Goal: Information Seeking & Learning: Learn about a topic

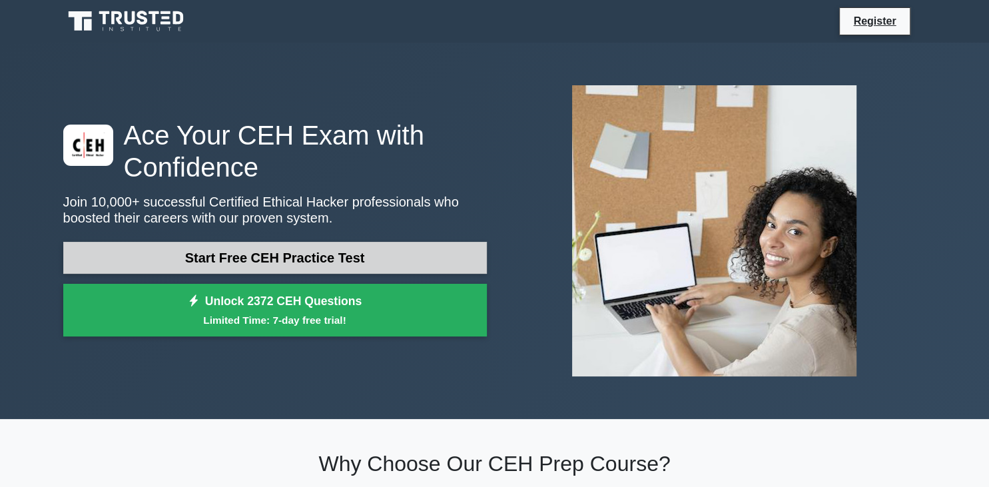
click at [321, 254] on link "Start Free CEH Practice Test" at bounding box center [275, 258] width 424 height 32
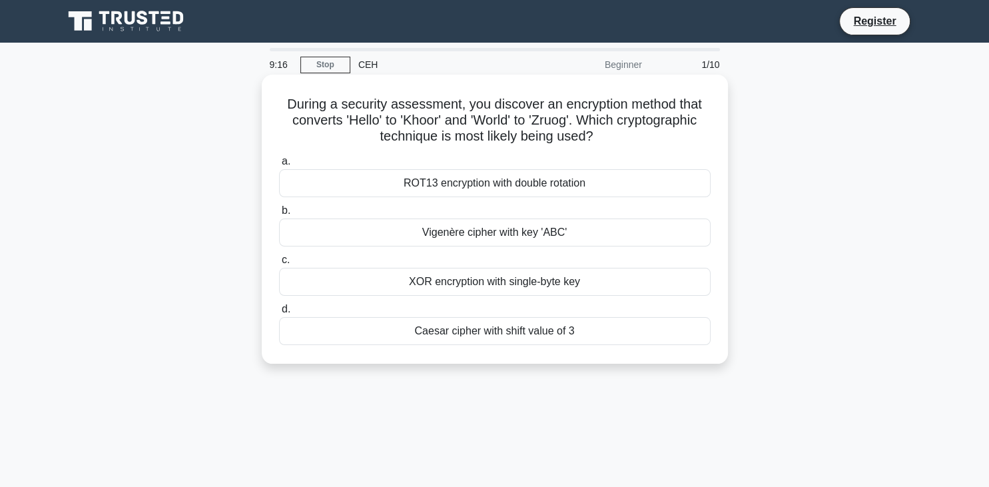
click at [462, 281] on div "XOR encryption with single-byte key" at bounding box center [495, 282] width 432 height 28
click at [279, 264] on input "c. XOR encryption with single-byte key" at bounding box center [279, 260] width 0 height 9
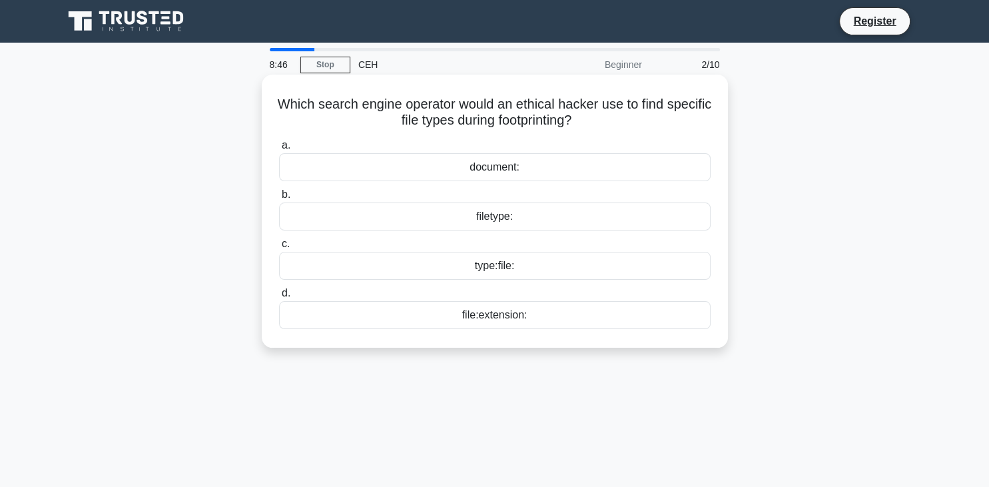
click at [495, 216] on div "filetype:" at bounding box center [495, 217] width 432 height 28
click at [279, 199] on input "b. filetype:" at bounding box center [279, 195] width 0 height 9
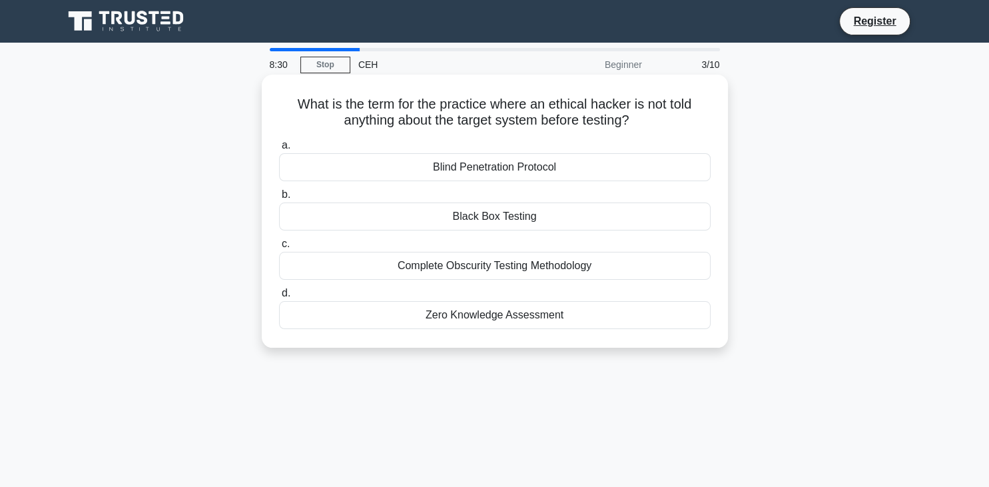
click at [518, 217] on div "Black Box Testing" at bounding box center [495, 217] width 432 height 28
click at [279, 199] on input "b. Black Box Testing" at bounding box center [279, 195] width 0 height 9
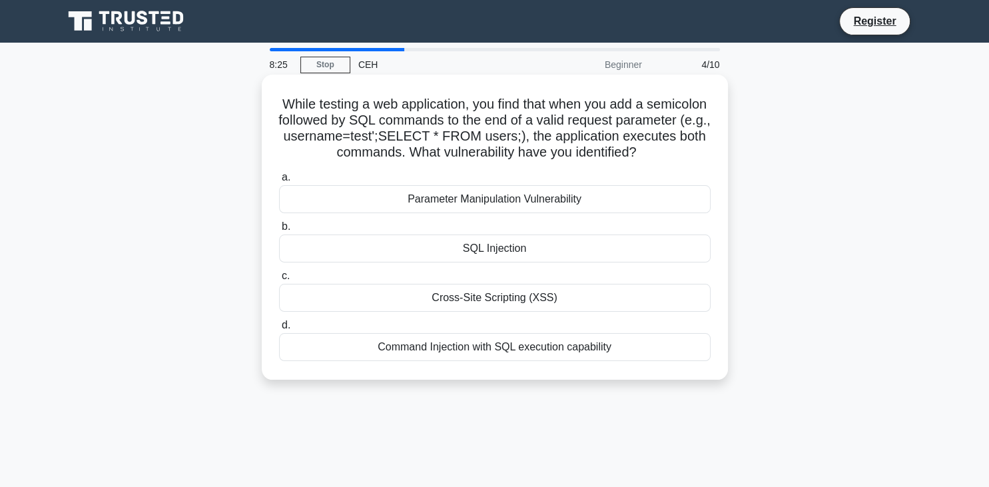
click at [508, 256] on div "SQL Injection" at bounding box center [495, 248] width 432 height 28
click at [279, 231] on input "b. SQL Injection" at bounding box center [279, 227] width 0 height 9
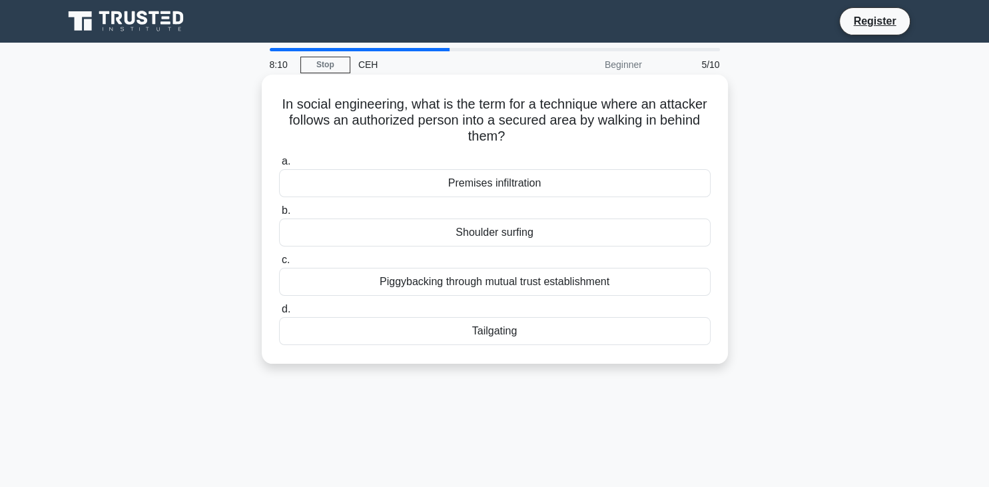
click at [491, 332] on div "Tailgating" at bounding box center [495, 331] width 432 height 28
click at [279, 314] on input "d. Tailgating" at bounding box center [279, 309] width 0 height 9
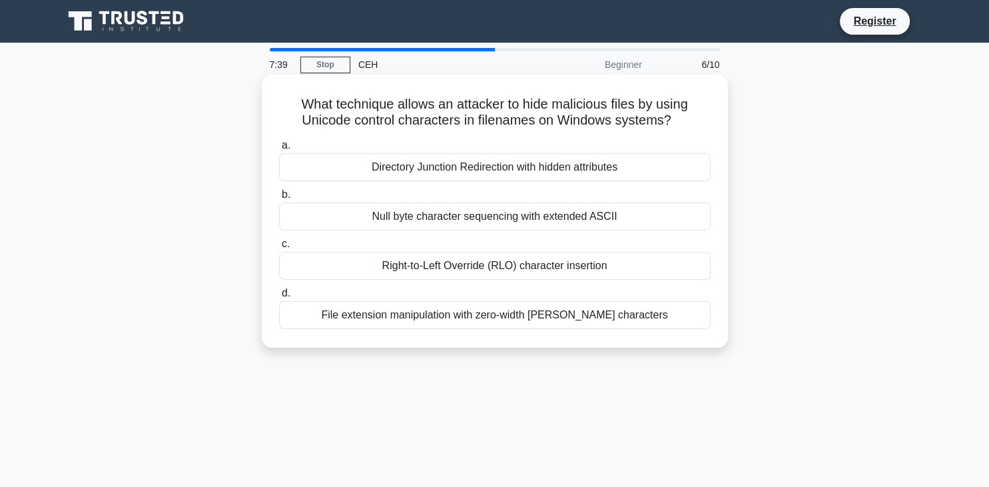
click at [556, 319] on div "File extension manipulation with zero-width [PERSON_NAME] characters" at bounding box center [495, 315] width 432 height 28
click at [279, 298] on input "d. File extension manipulation with zero-width joiner characters" at bounding box center [279, 293] width 0 height 9
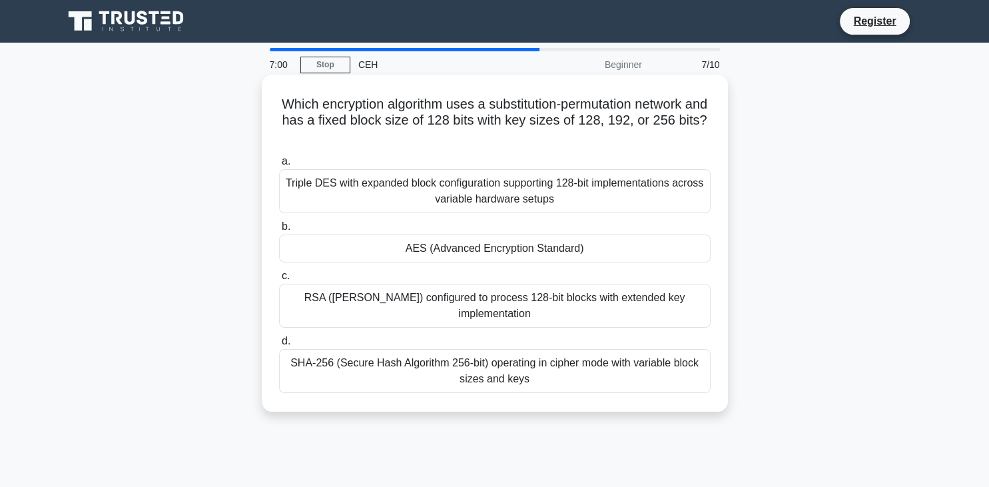
click at [489, 252] on div "AES (Advanced Encryption Standard)" at bounding box center [495, 248] width 432 height 28
click at [279, 231] on input "b. AES (Advanced Encryption Standard)" at bounding box center [279, 227] width 0 height 9
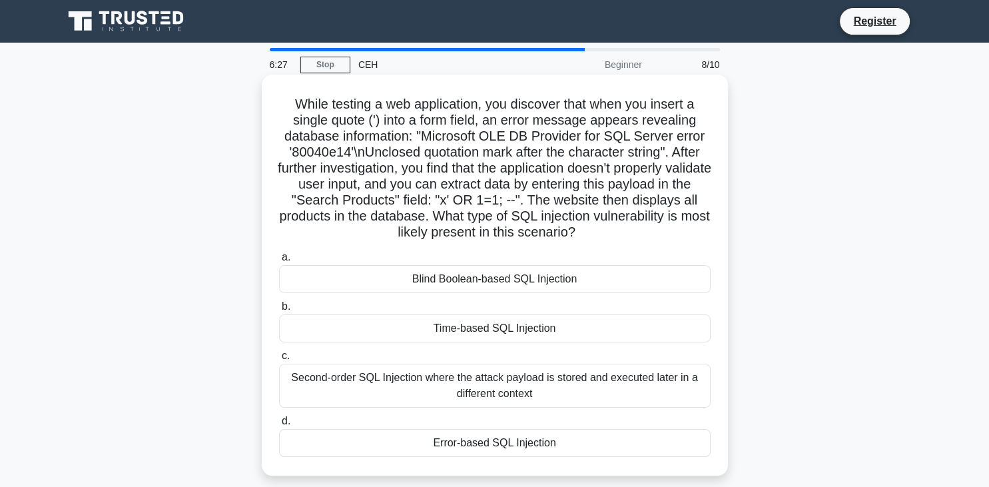
click at [497, 446] on div "Error-based SQL Injection" at bounding box center [495, 443] width 432 height 28
click at [279, 426] on input "d. Error-based SQL Injection" at bounding box center [279, 421] width 0 height 9
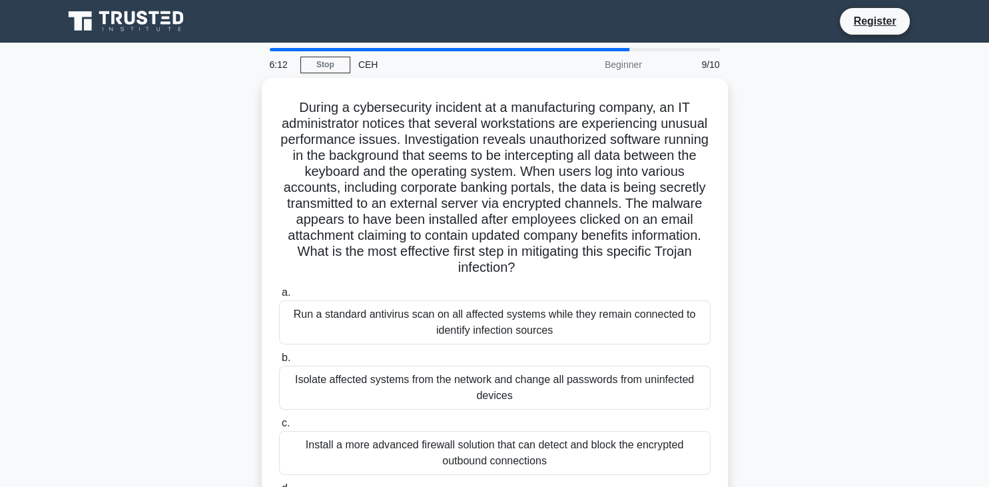
drag, startPoint x: 497, startPoint y: 446, endPoint x: 845, endPoint y: 264, distance: 392.7
click at [845, 264] on div "During a cybersecurity incident at a manufacturing company, an IT administrator…" at bounding box center [494, 326] width 879 height 497
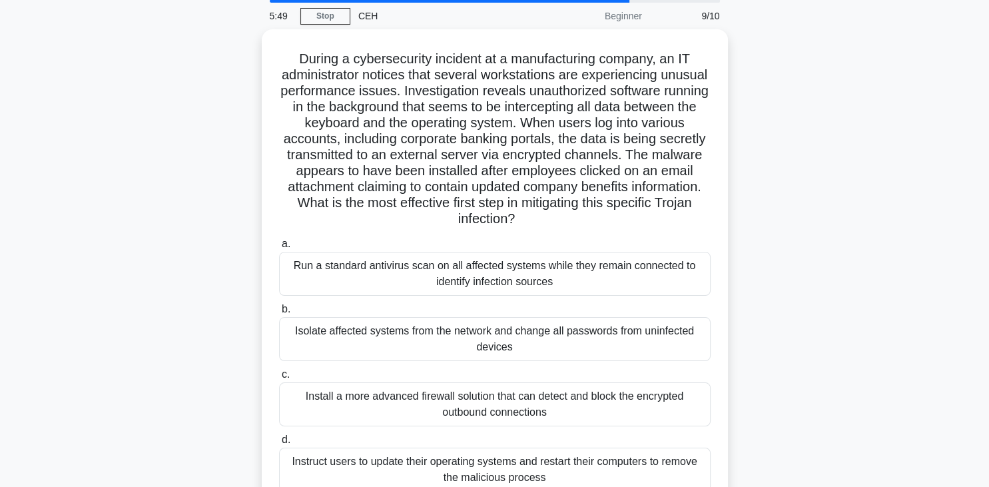
scroll to position [232, 0]
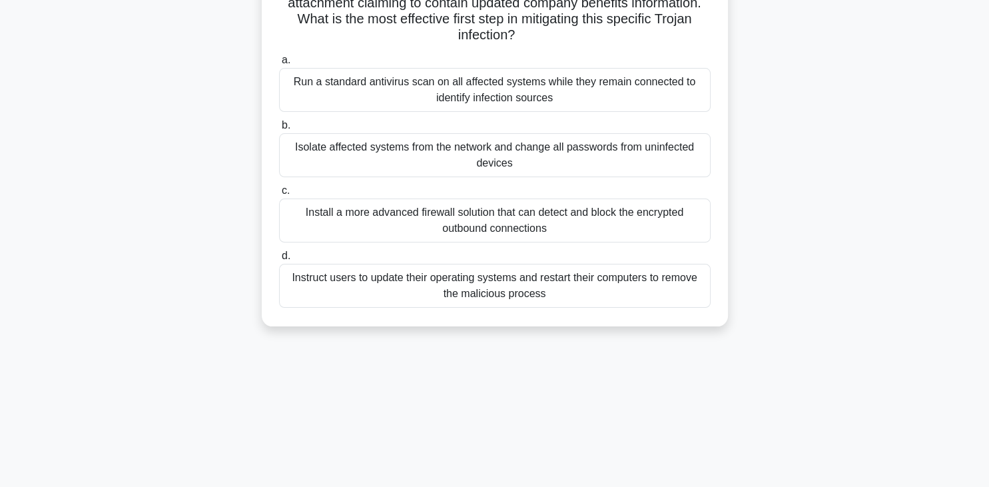
drag, startPoint x: 294, startPoint y: 51, endPoint x: 616, endPoint y: 340, distance: 432.5
click at [616, 340] on div "During a cybersecurity incident at a manufacturing company, an IT administrator…" at bounding box center [494, 93] width 879 height 497
copy div "a. Run a standard antivirus scan on all affected systems while they remain conn…"
click at [105, 165] on div "During a cybersecurity incident at a manufacturing company, an IT administrator…" at bounding box center [494, 93] width 879 height 497
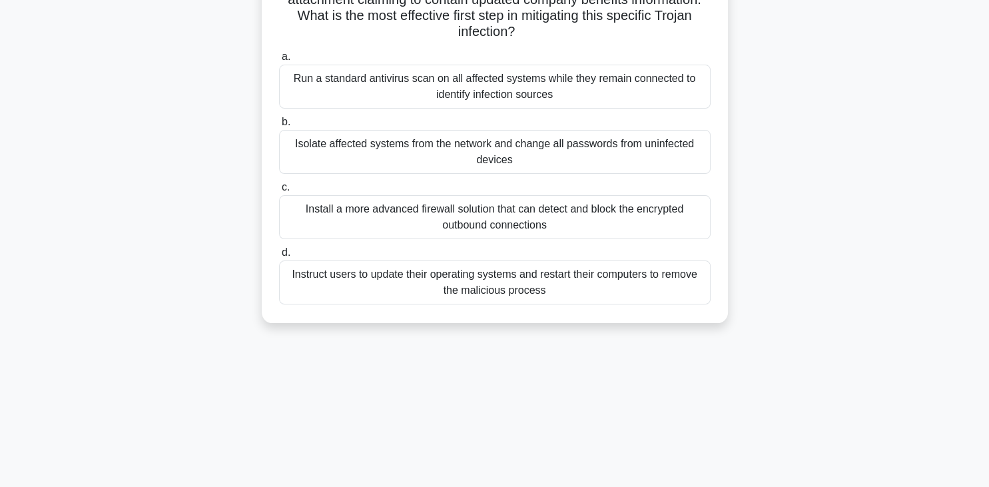
click at [530, 151] on div "Isolate affected systems from the network and change all passwords from uninfec…" at bounding box center [495, 152] width 432 height 44
click at [279, 127] on input "b. Isolate affected systems from the network and change all passwords from unin…" at bounding box center [279, 122] width 0 height 9
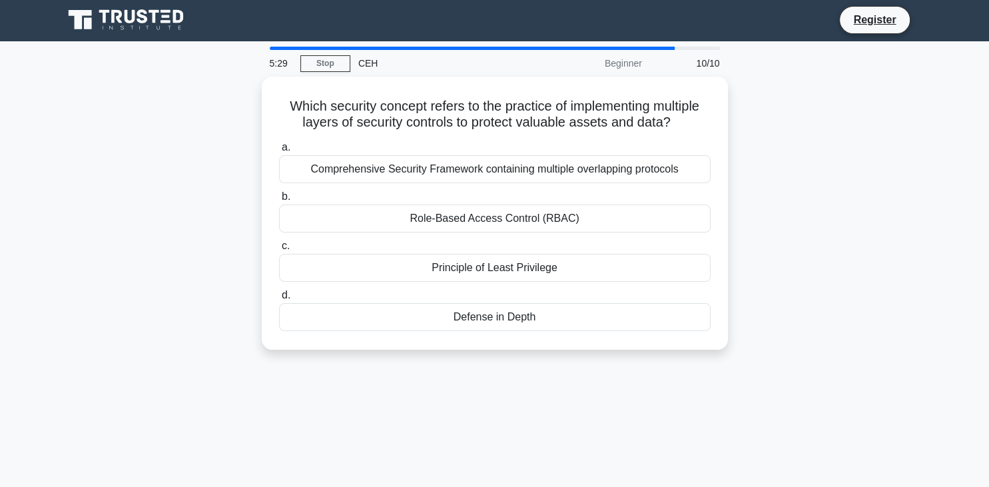
scroll to position [0, 0]
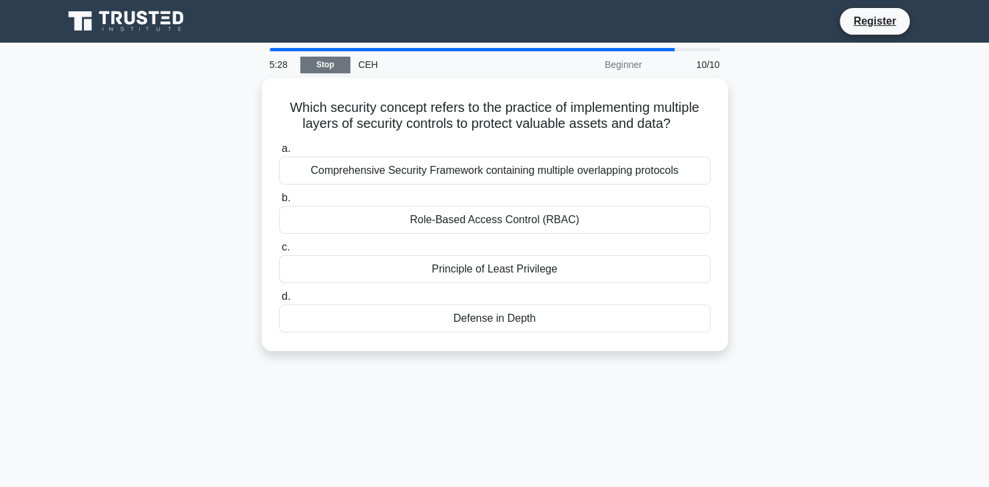
click at [332, 67] on link "Stop" at bounding box center [325, 65] width 50 height 17
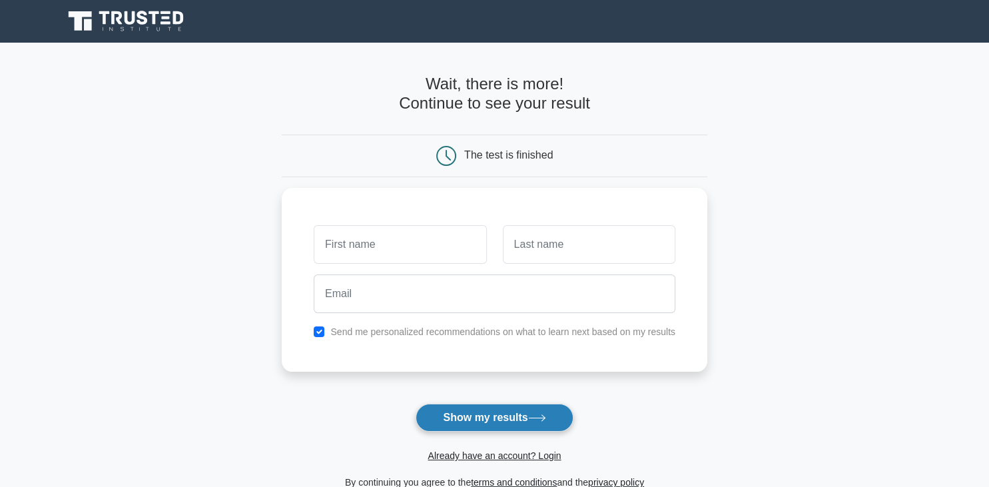
click at [515, 427] on button "Show my results" at bounding box center [494, 418] width 157 height 28
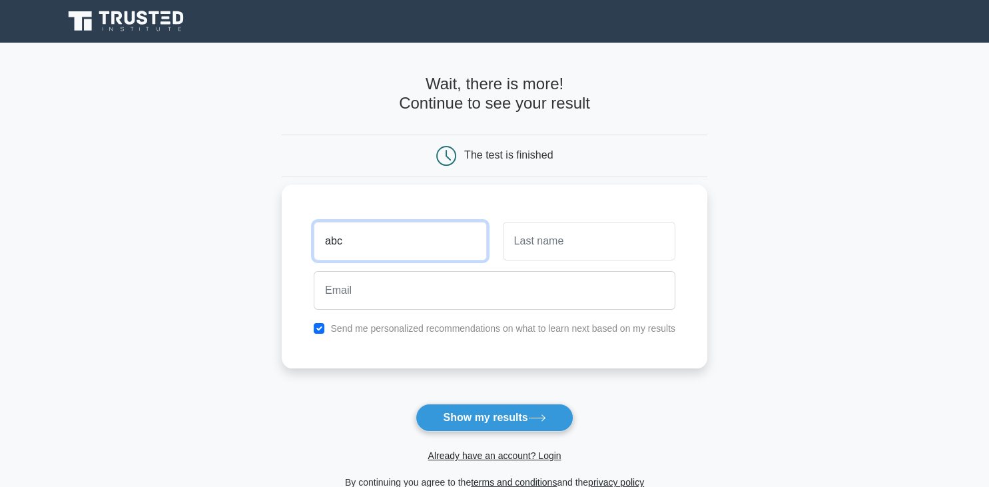
type input "abc"
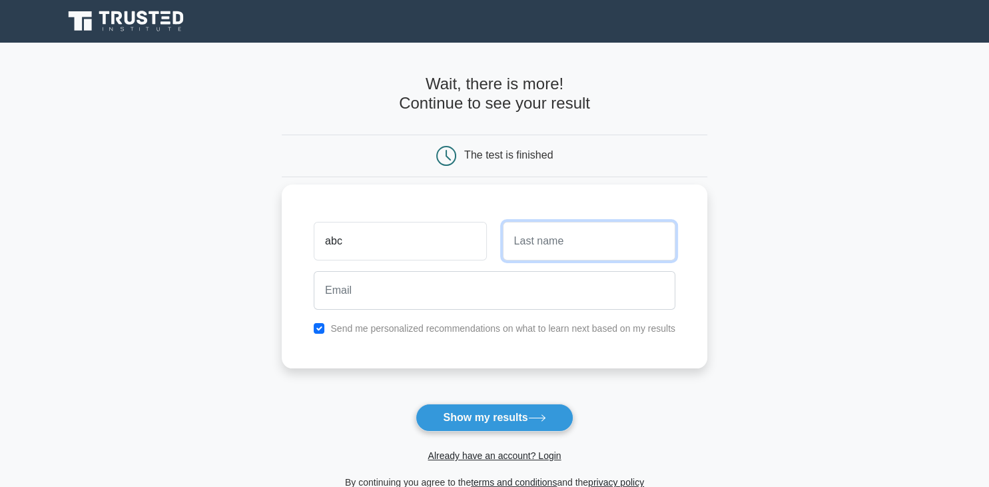
click at [598, 244] on input "text" at bounding box center [589, 241] width 173 height 39
type input "xyz"
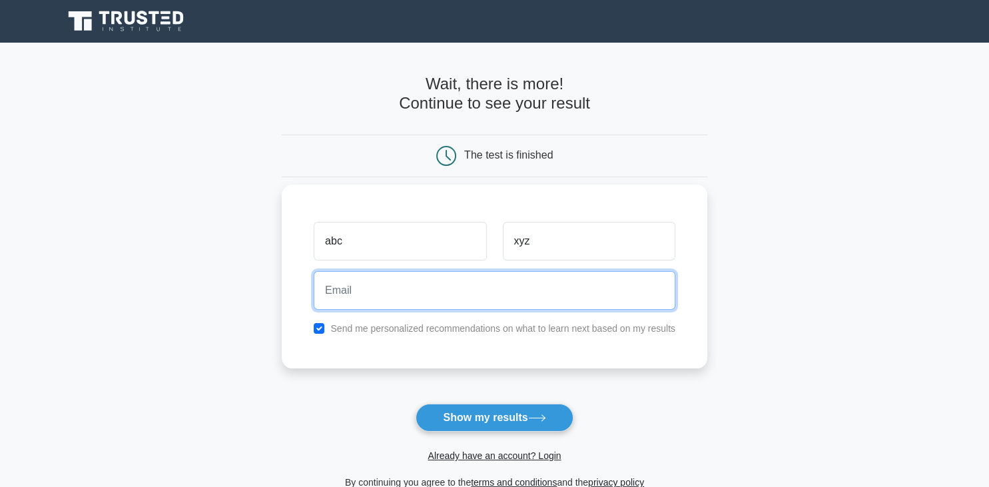
click at [446, 278] on input "email" at bounding box center [495, 290] width 362 height 39
paste input "poxaje5909@blaxion.com"
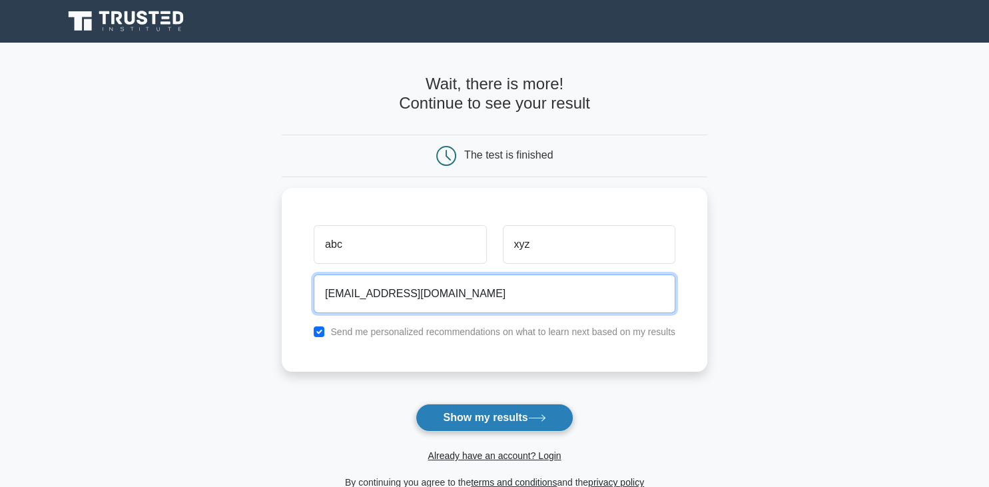
type input "poxaje5909@blaxion.com"
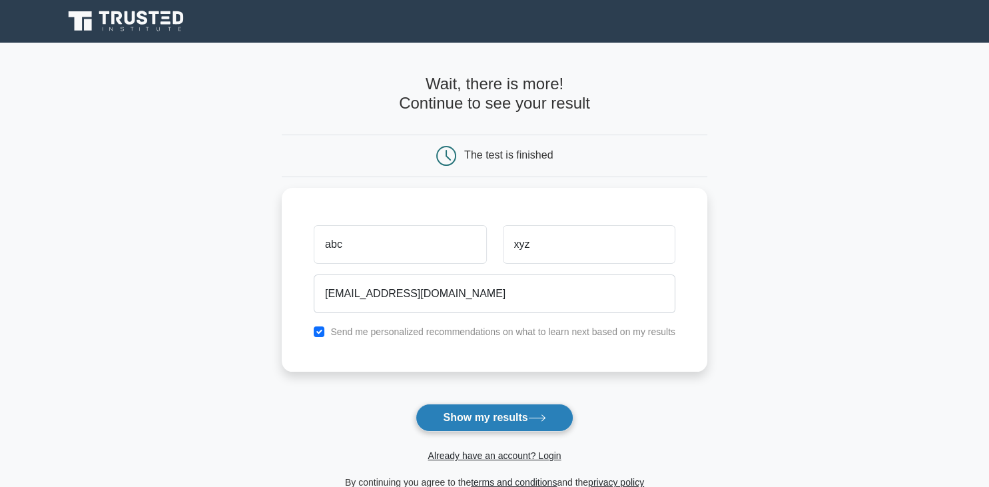
click at [496, 408] on button "Show my results" at bounding box center [494, 418] width 157 height 28
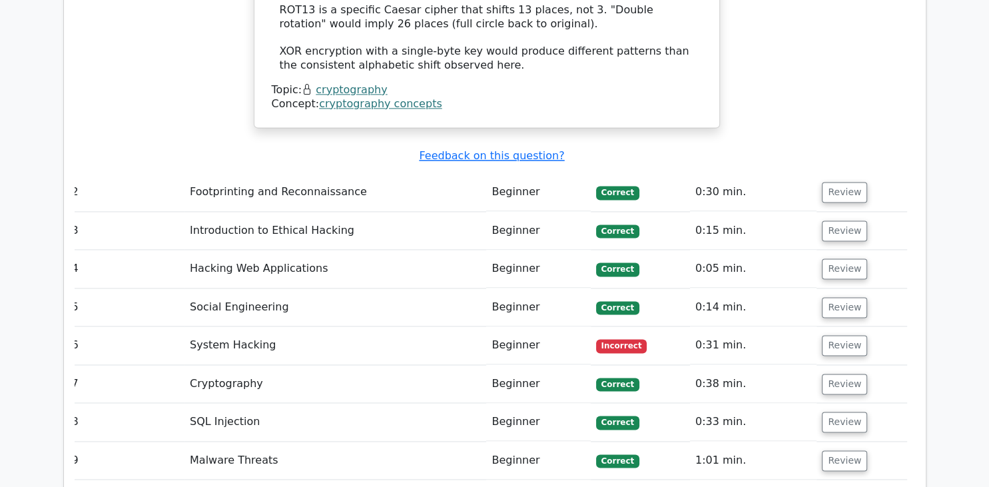
scroll to position [1791, 0]
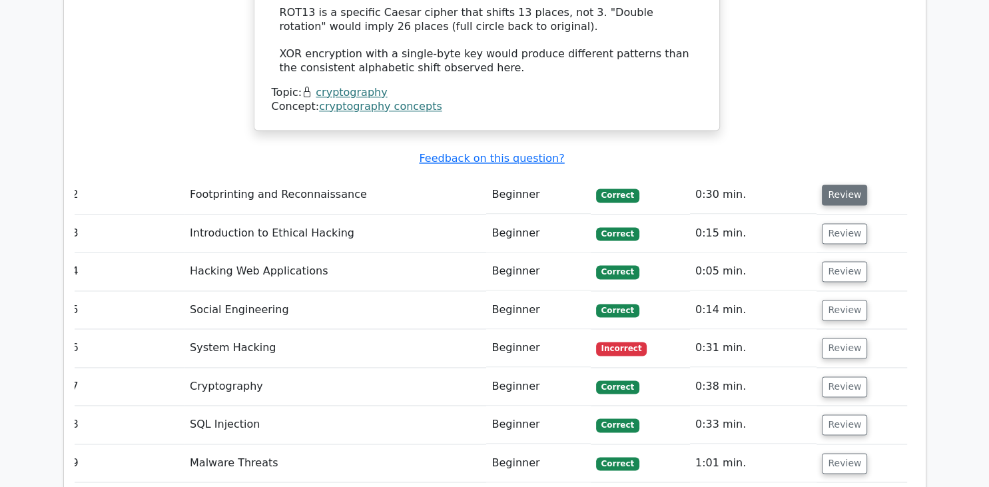
click at [847, 185] on button "Review" at bounding box center [844, 195] width 45 height 21
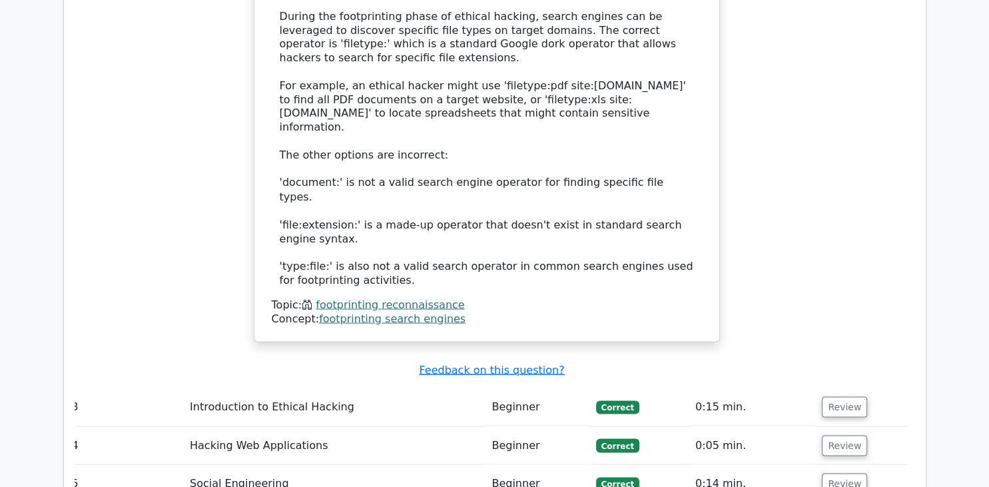
scroll to position [2320, 0]
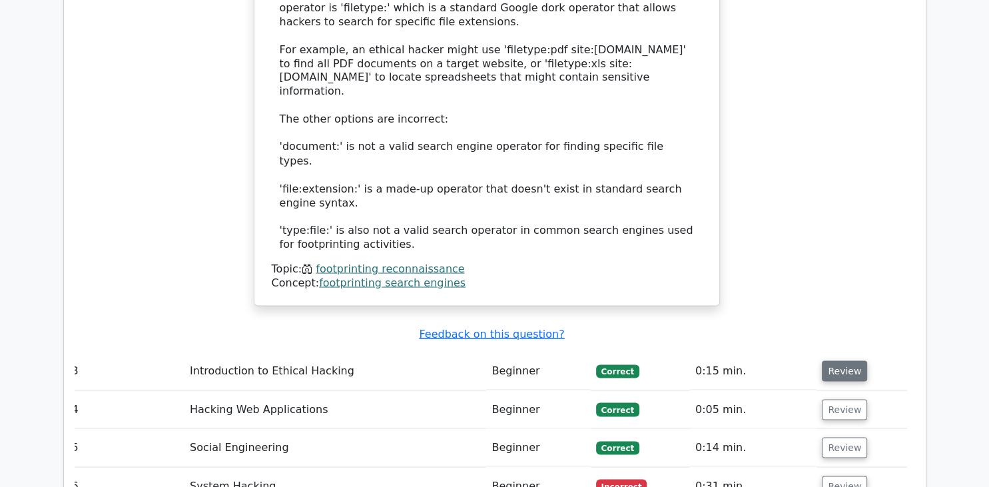
click at [827, 360] on button "Review" at bounding box center [844, 370] width 45 height 21
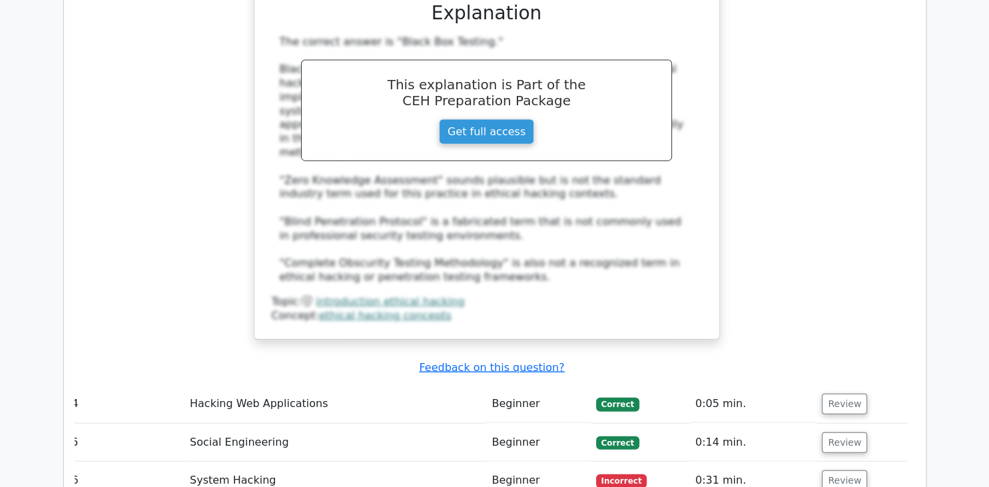
scroll to position [2963, 0]
click at [846, 394] on button "Review" at bounding box center [844, 404] width 45 height 21
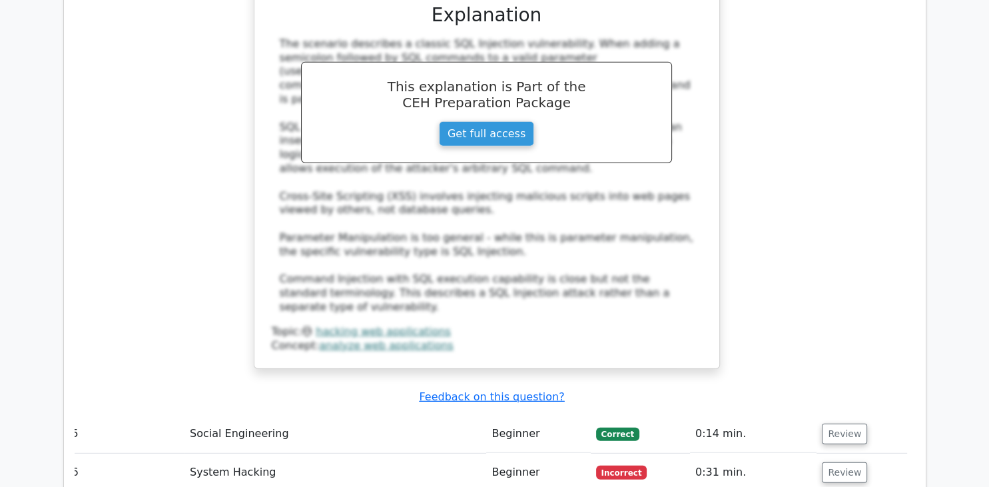
scroll to position [3689, 0]
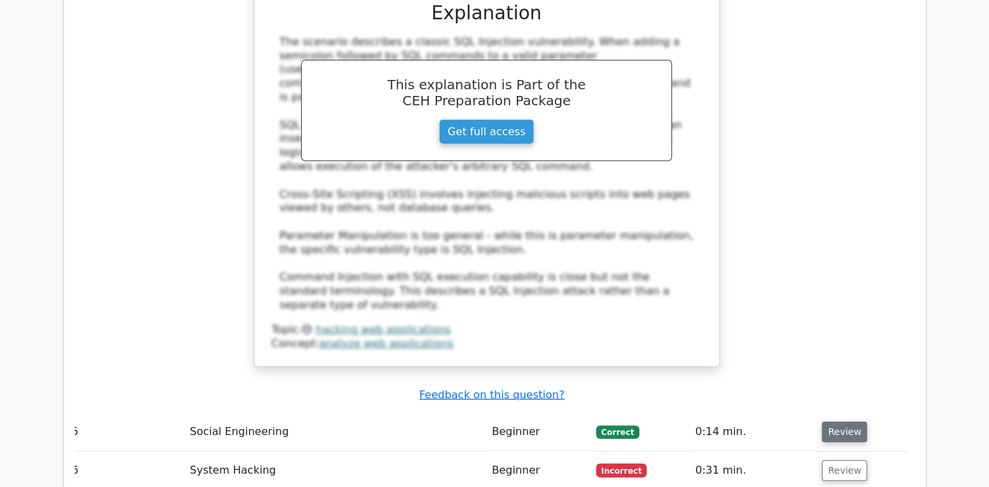
click at [846, 421] on button "Review" at bounding box center [844, 431] width 45 height 21
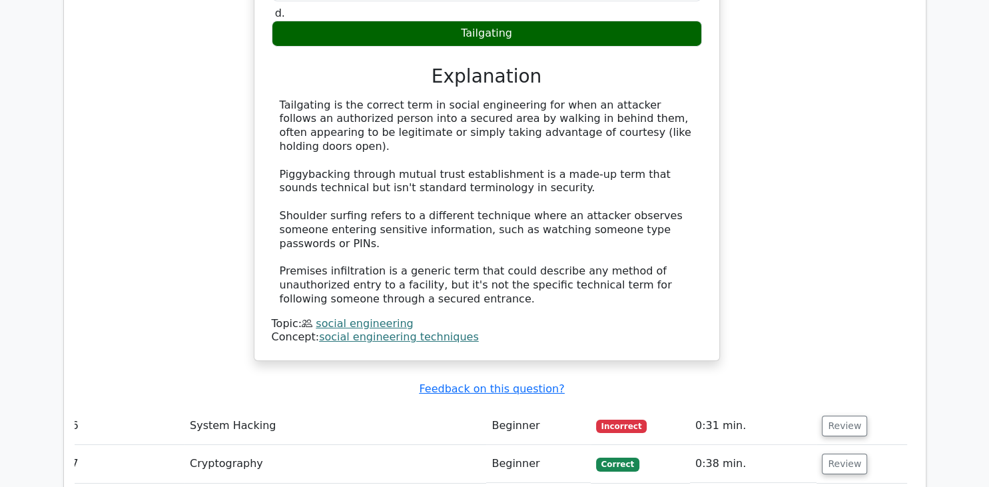
scroll to position [4351, 0]
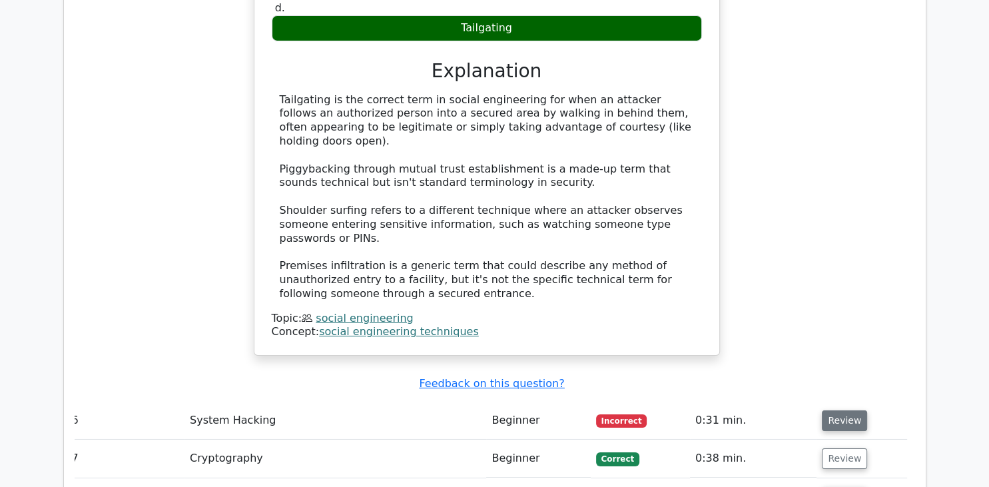
click at [847, 410] on button "Review" at bounding box center [844, 420] width 45 height 21
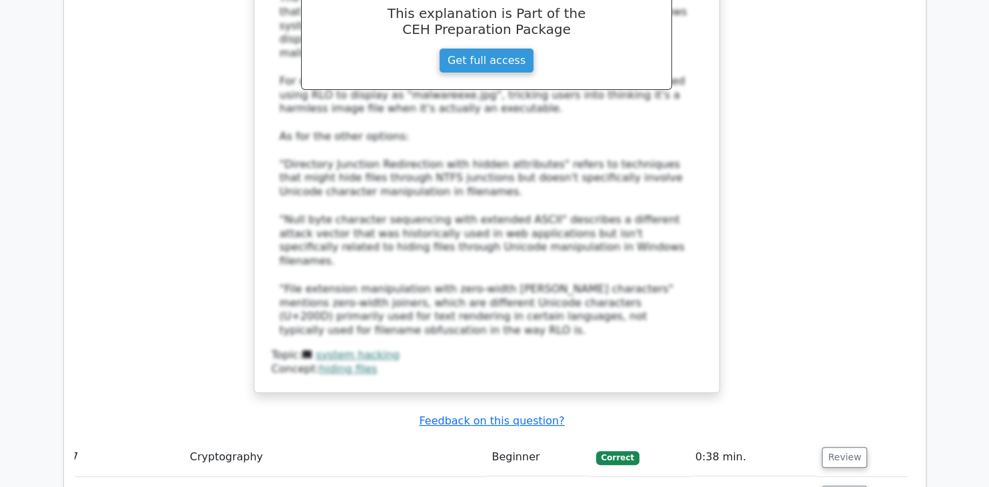
scroll to position [5130, 0]
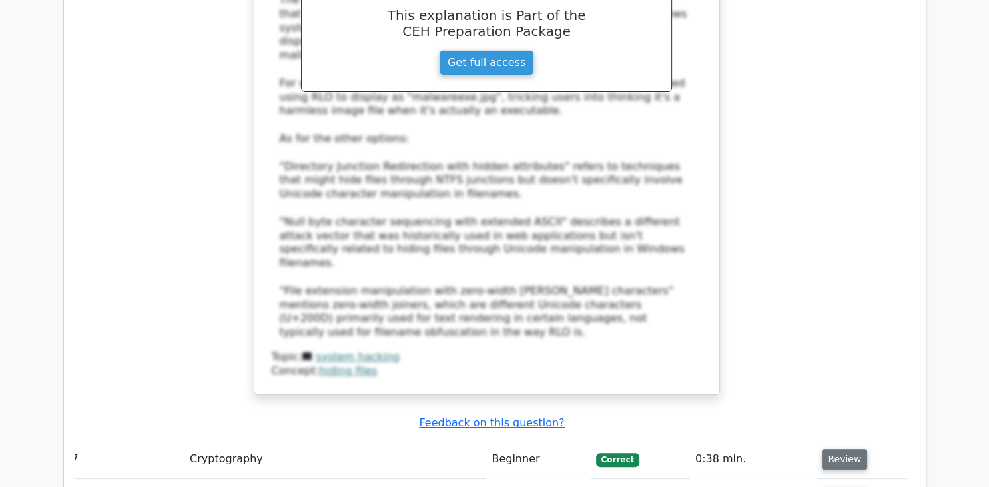
click at [826, 449] on button "Review" at bounding box center [844, 459] width 45 height 21
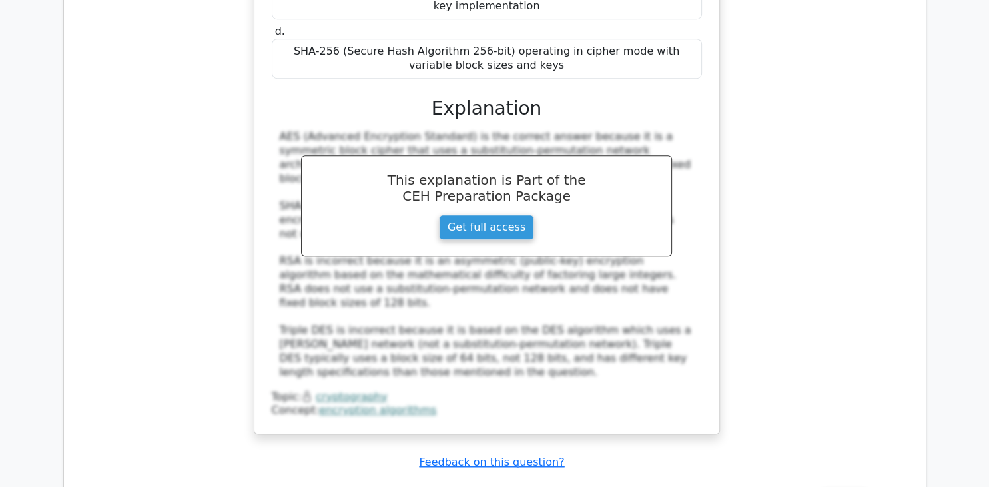
scroll to position [5827, 0]
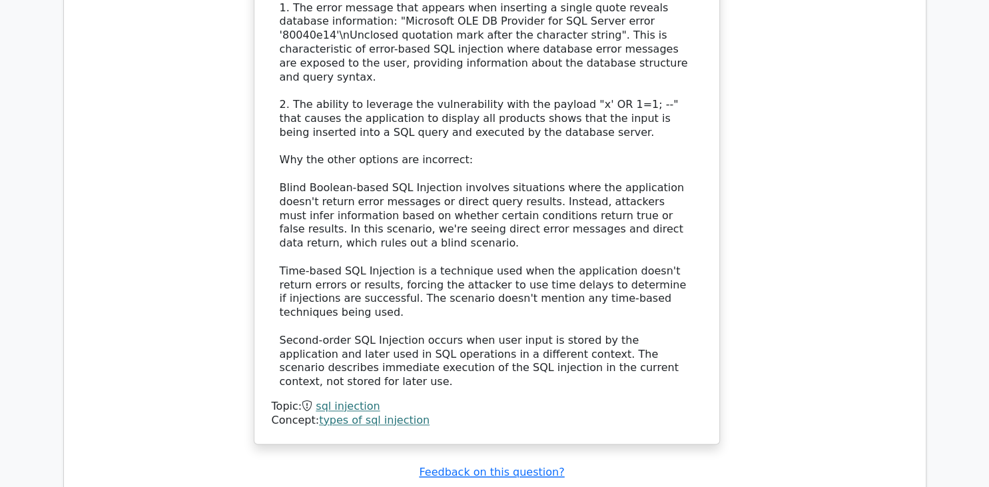
scroll to position [6812, 0]
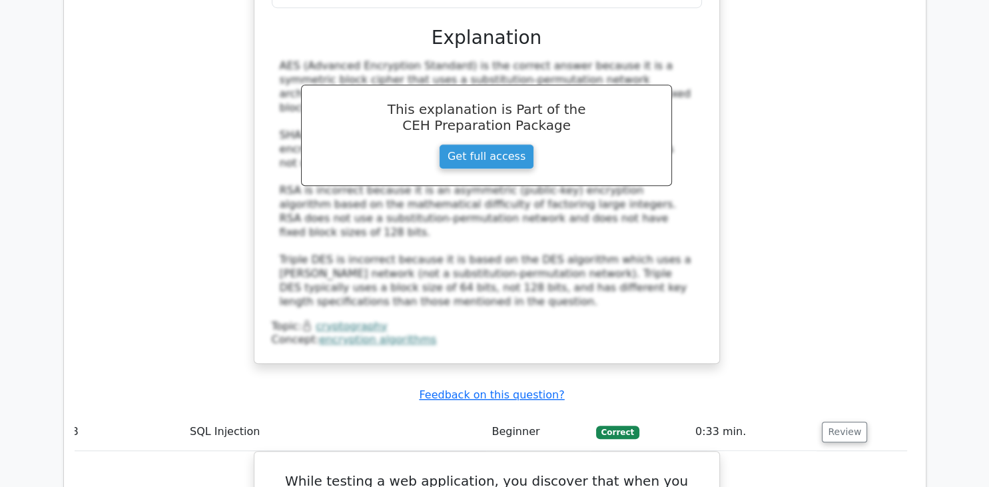
scroll to position [5836, 0]
